Goal: Task Accomplishment & Management: Use online tool/utility

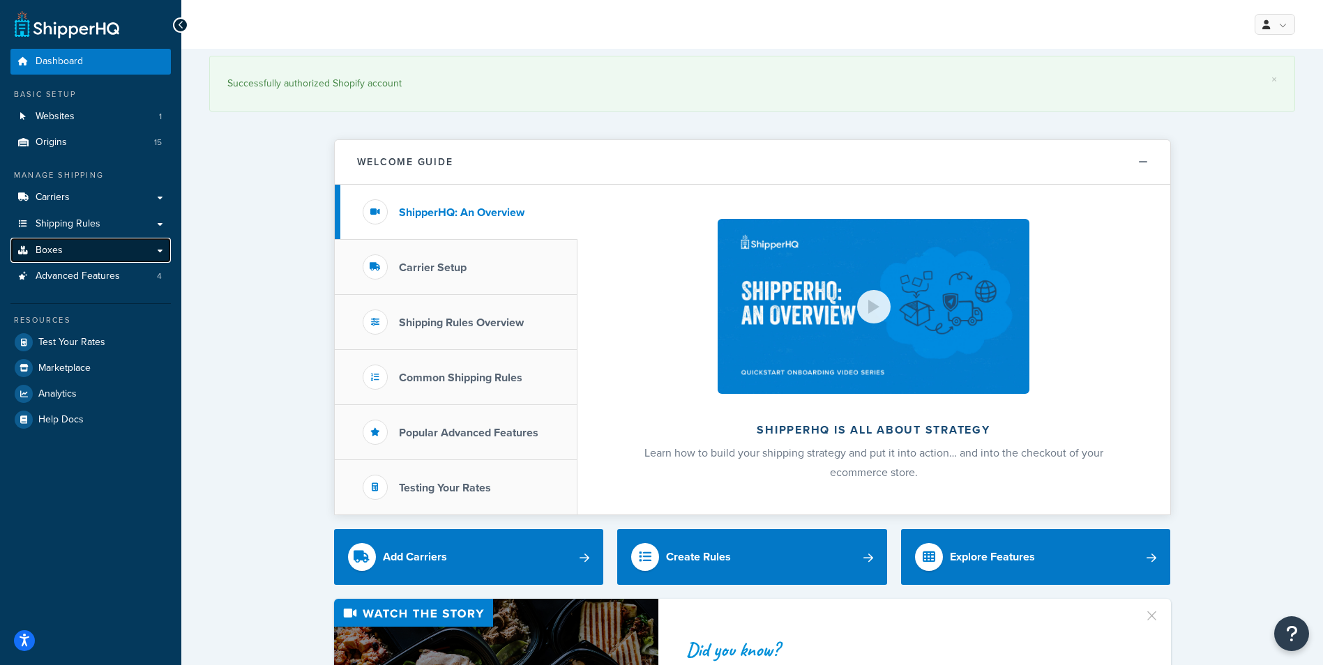
click at [73, 250] on link "Boxes" at bounding box center [90, 251] width 160 height 26
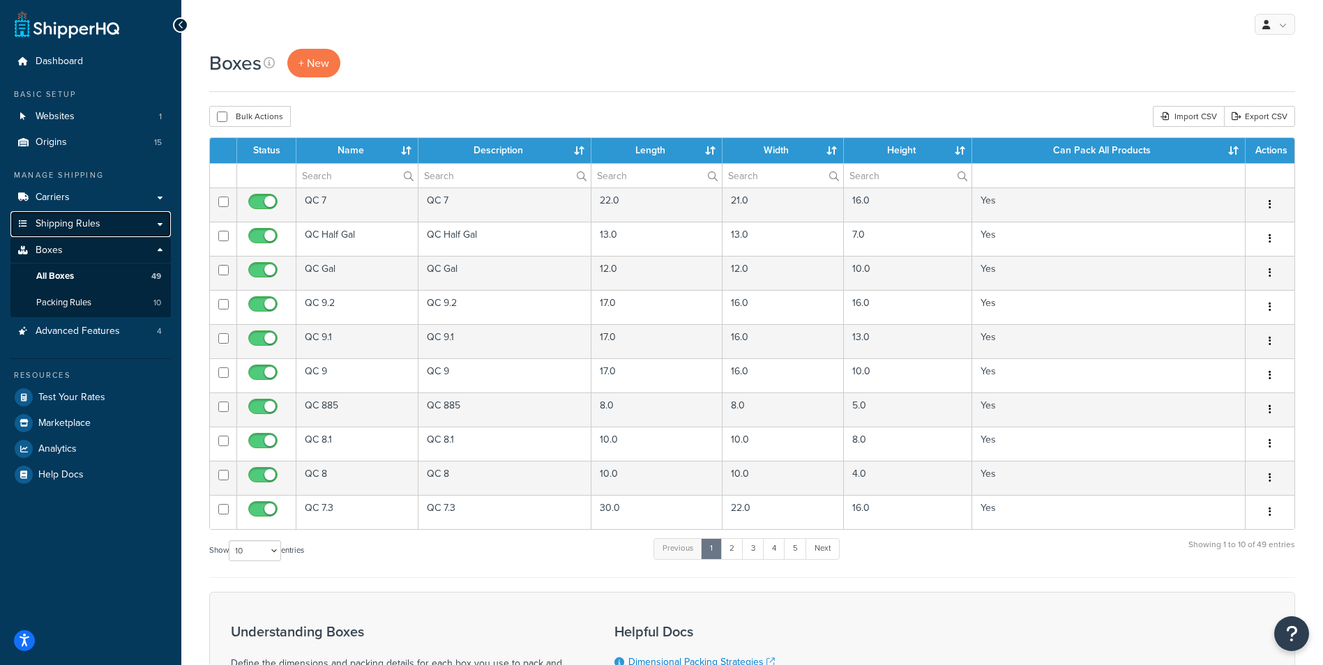
click at [86, 229] on span "Shipping Rules" at bounding box center [68, 224] width 65 height 12
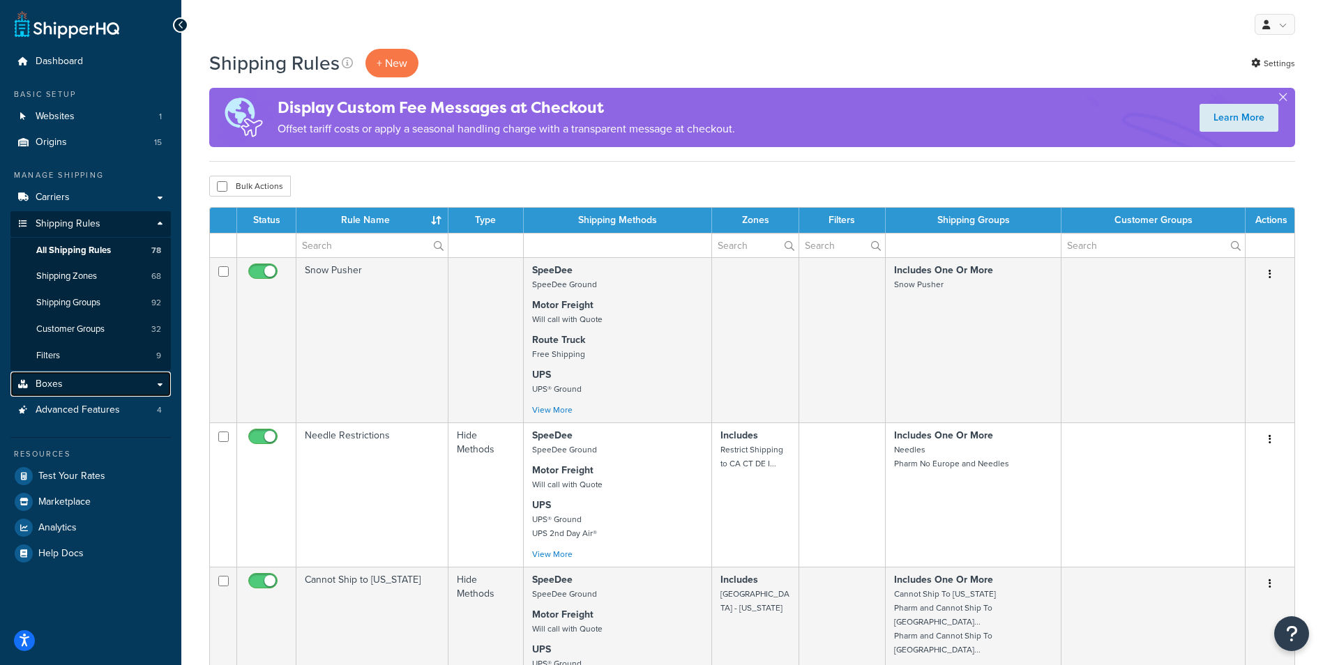
click at [72, 390] on link "Boxes" at bounding box center [90, 385] width 160 height 26
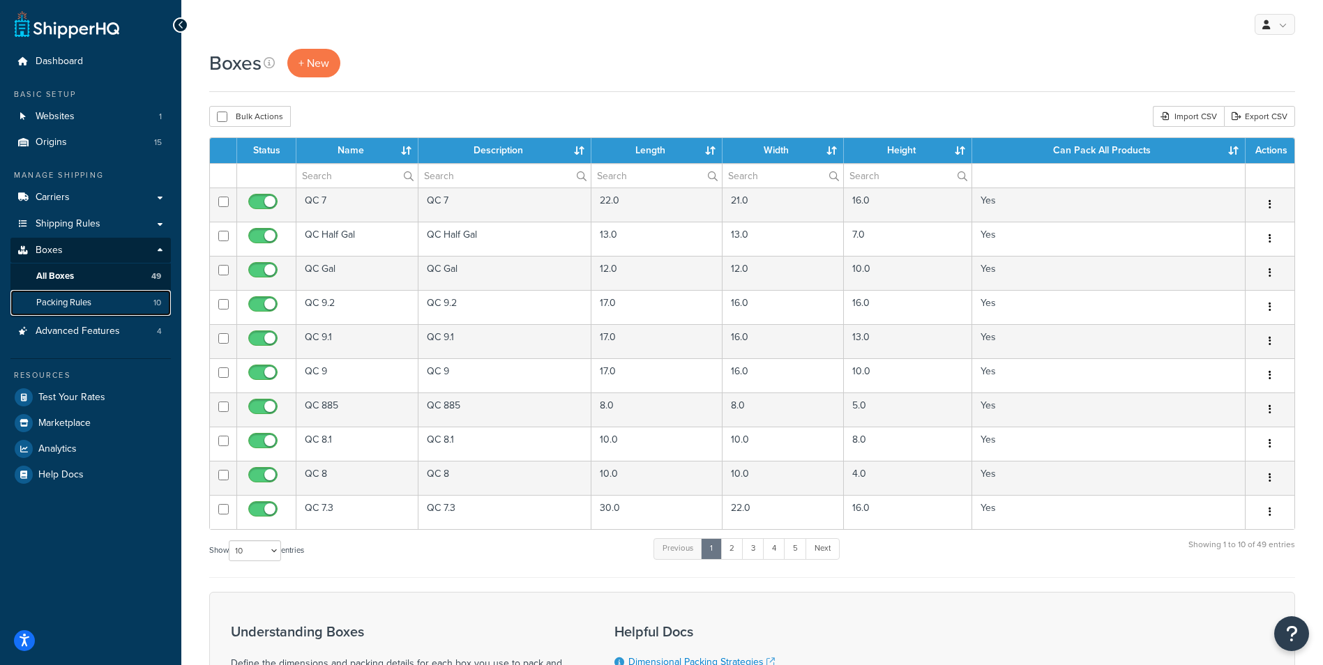
click at [77, 305] on span "Packing Rules" at bounding box center [63, 303] width 55 height 12
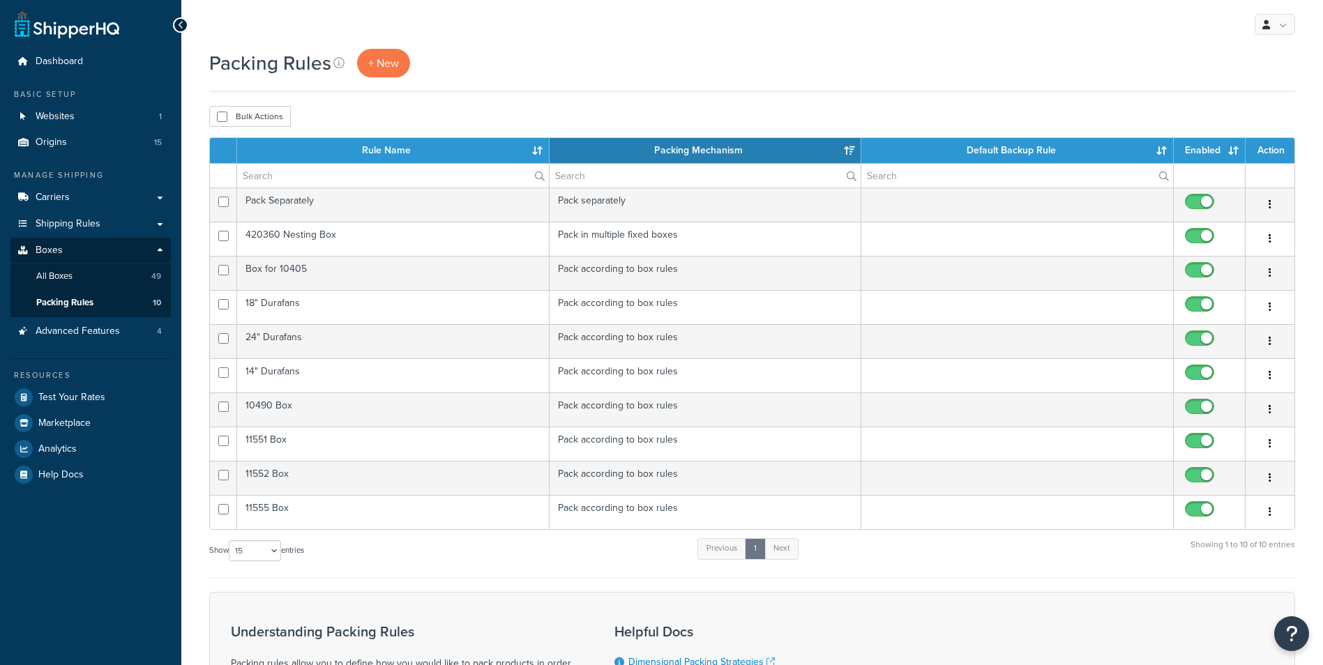
select select "15"
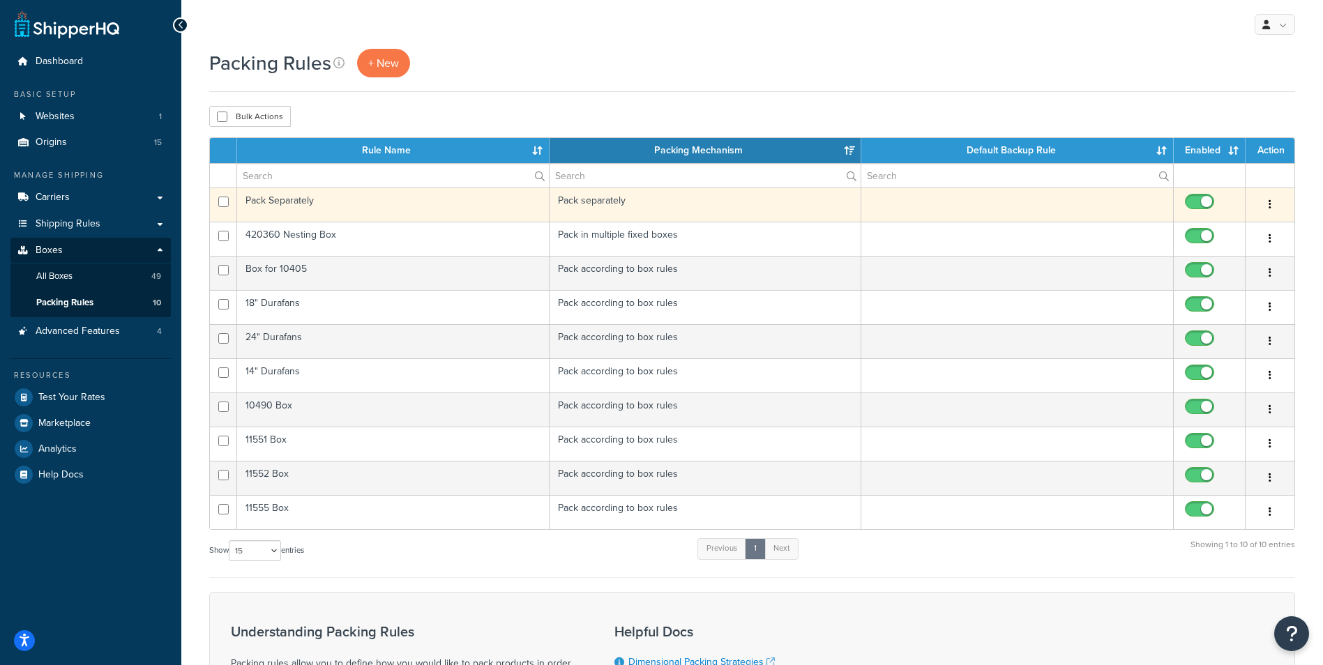
click at [434, 200] on td "Pack Separately" at bounding box center [393, 205] width 312 height 34
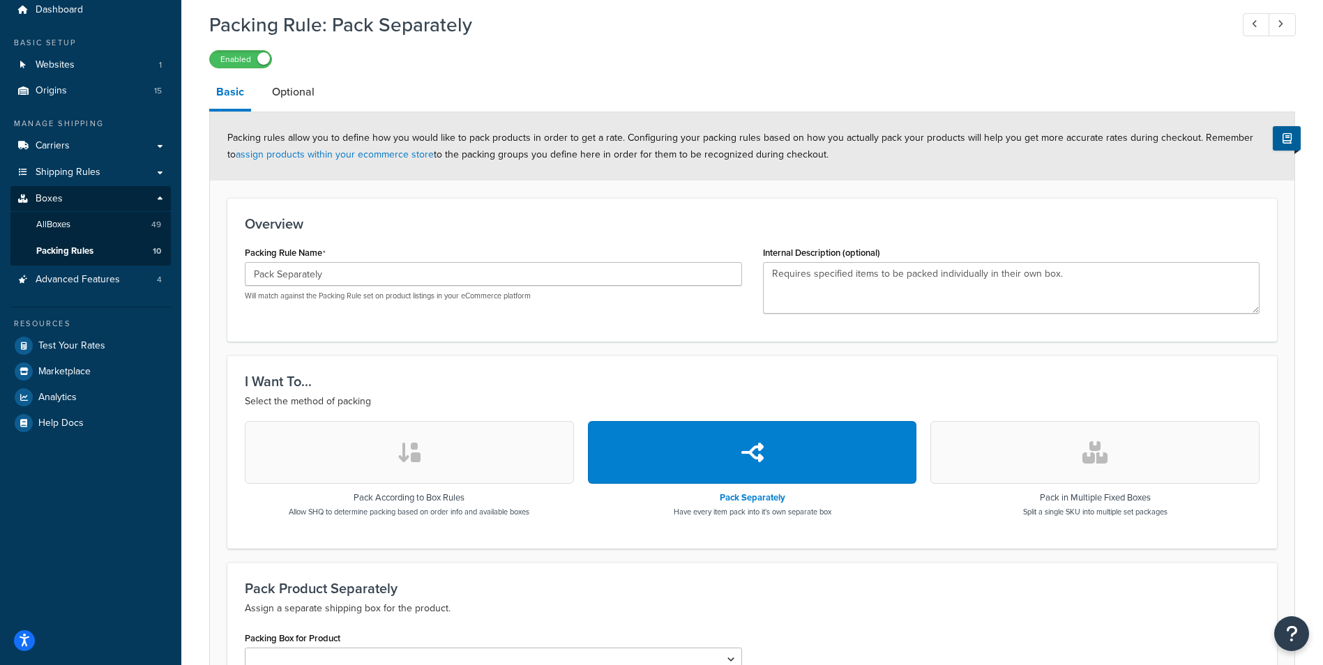
scroll to position [20, 0]
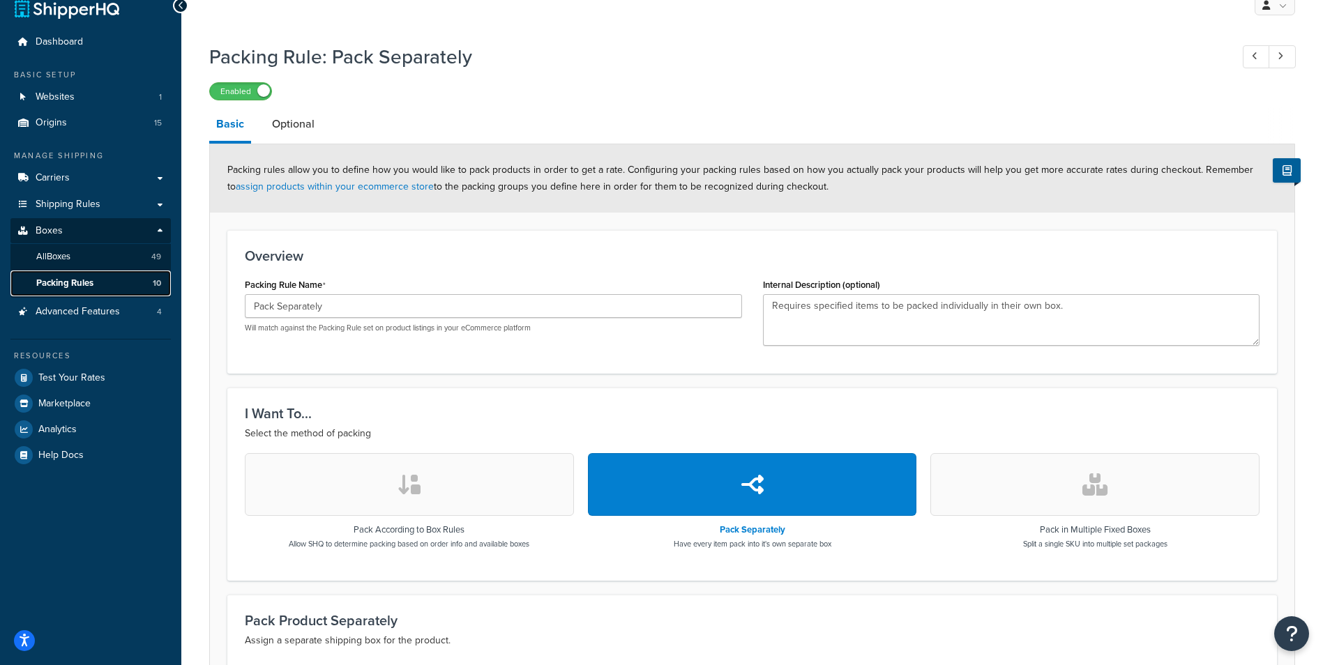
click at [82, 284] on span "Packing Rules" at bounding box center [64, 283] width 57 height 12
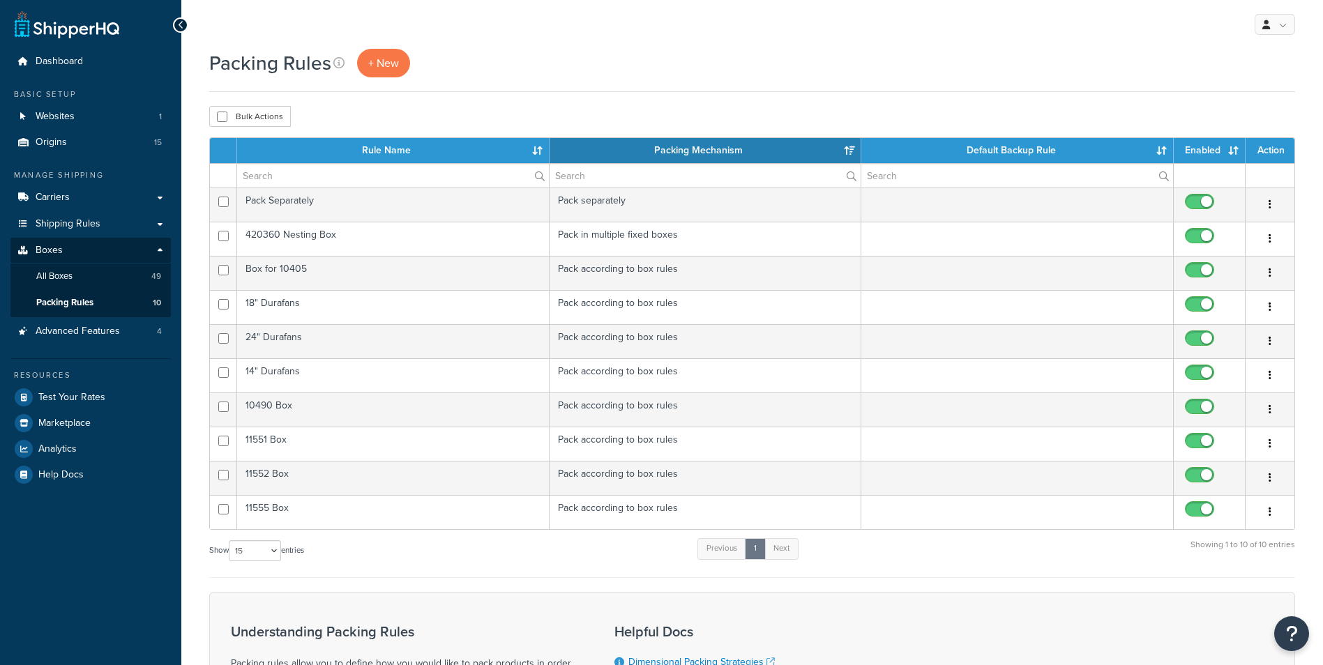
select select "15"
click at [386, 63] on span "+ New" at bounding box center [383, 63] width 31 height 16
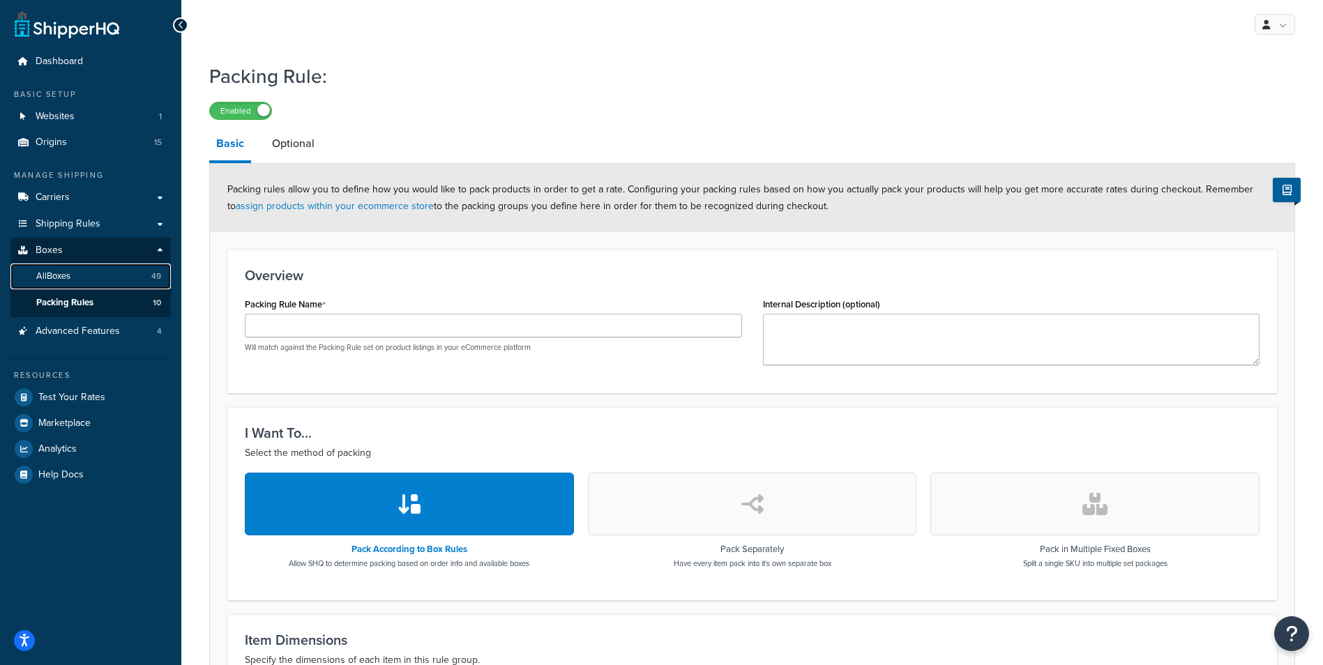
click at [74, 277] on link "All Boxes 49" at bounding box center [90, 277] width 160 height 26
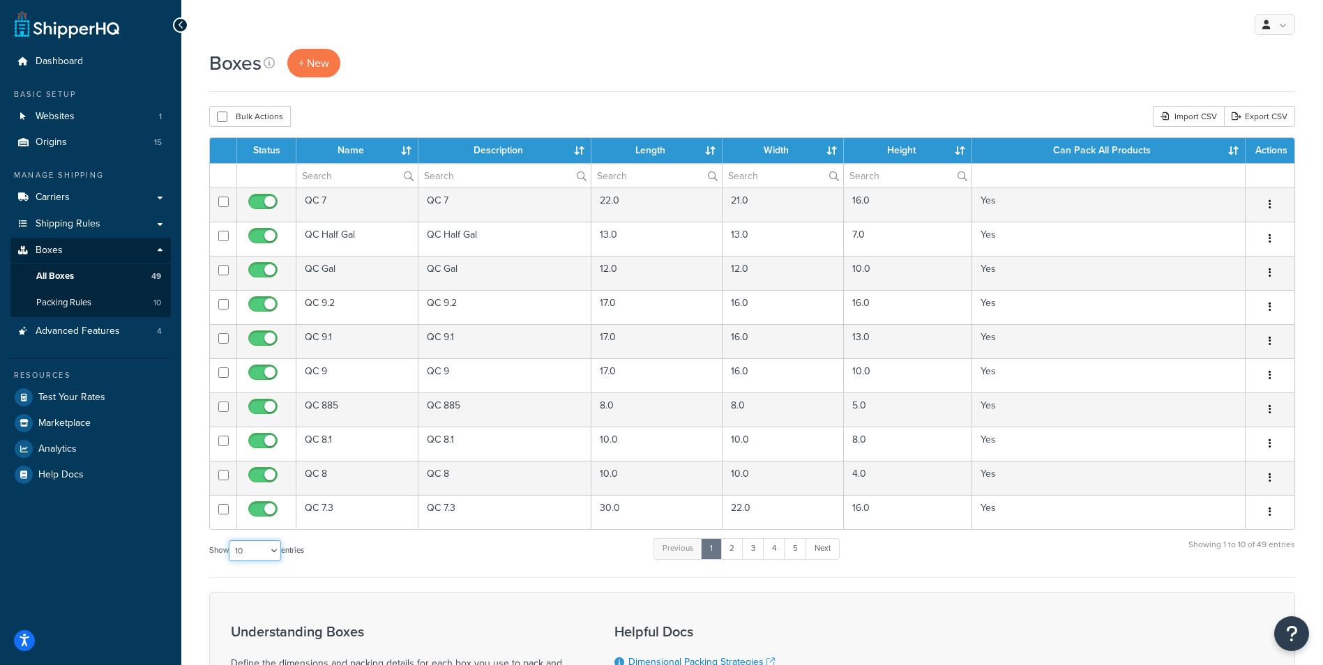
click at [267, 549] on select "10 15 25 50 100 1000" at bounding box center [255, 550] width 52 height 21
select select "100"
click at [230, 540] on select "10 15 25 50 100 1000" at bounding box center [255, 550] width 52 height 21
